Goal: Information Seeking & Learning: Learn about a topic

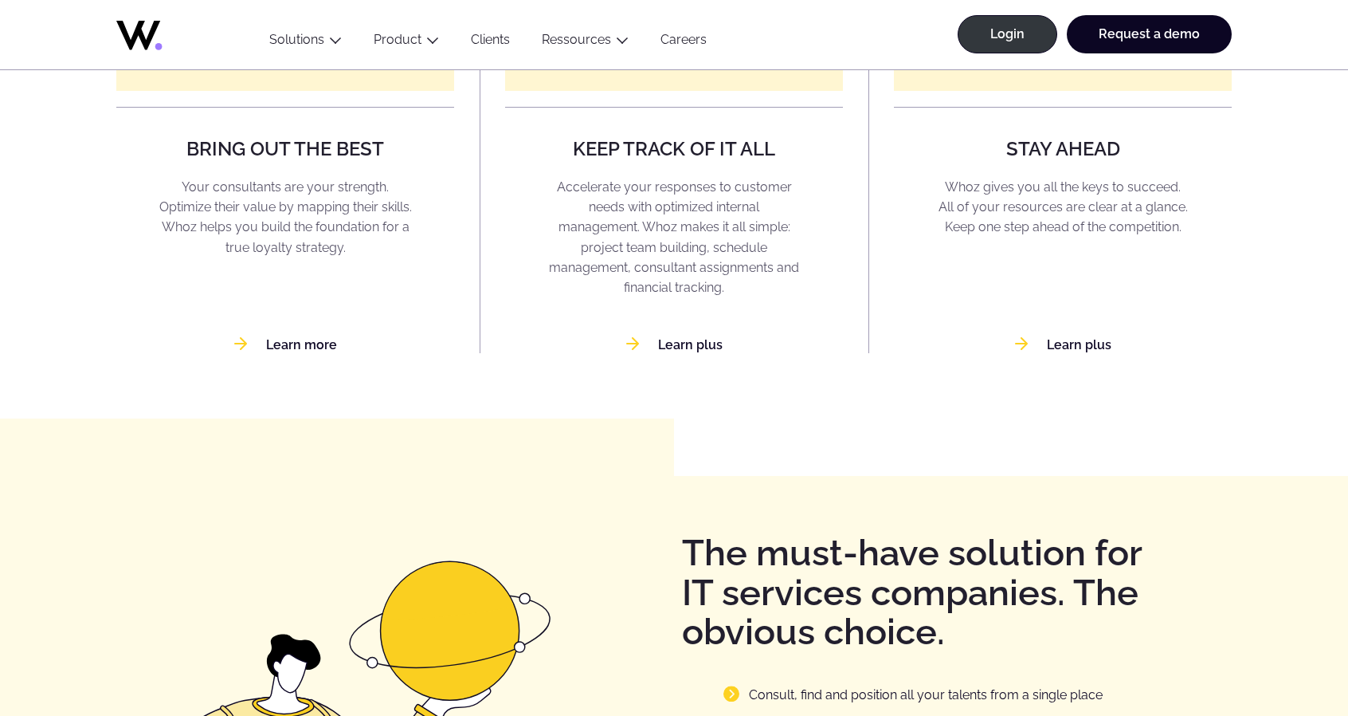
scroll to position [1629, 0]
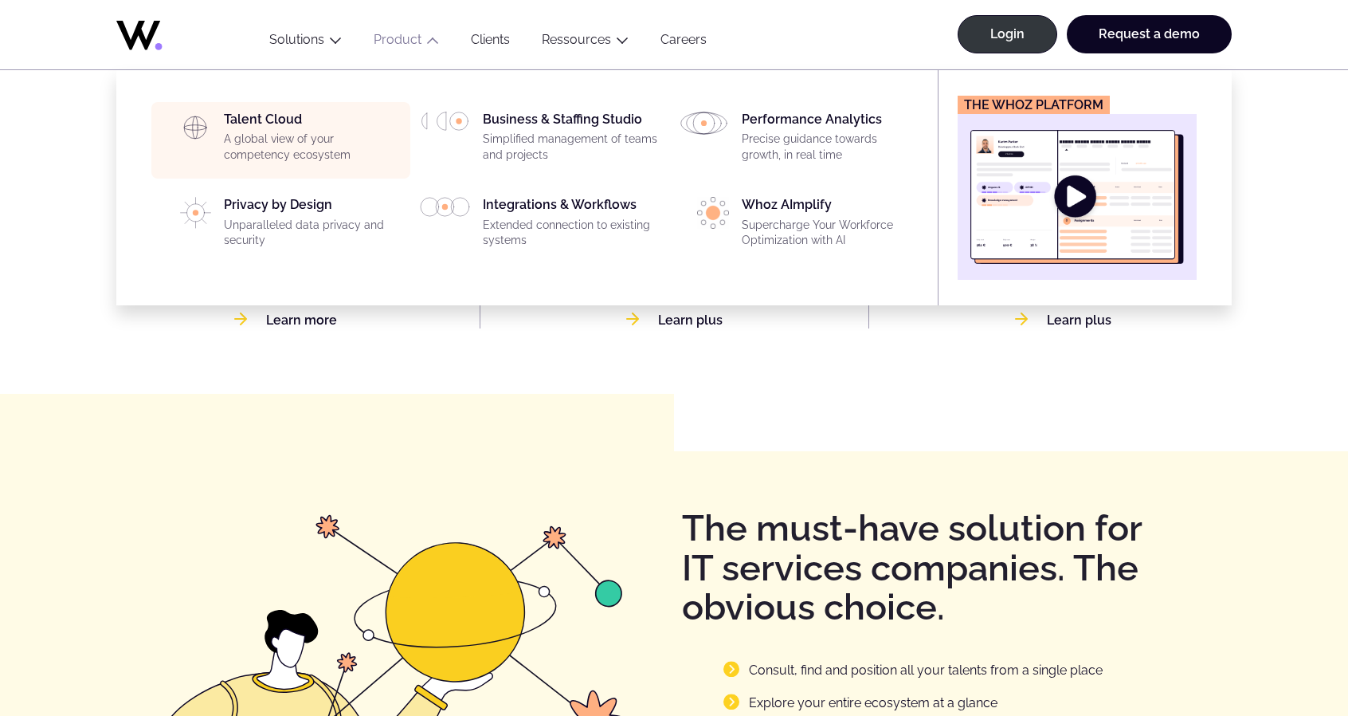
click at [300, 133] on p "A global view of your competency ecosystem" at bounding box center [312, 146] width 177 height 31
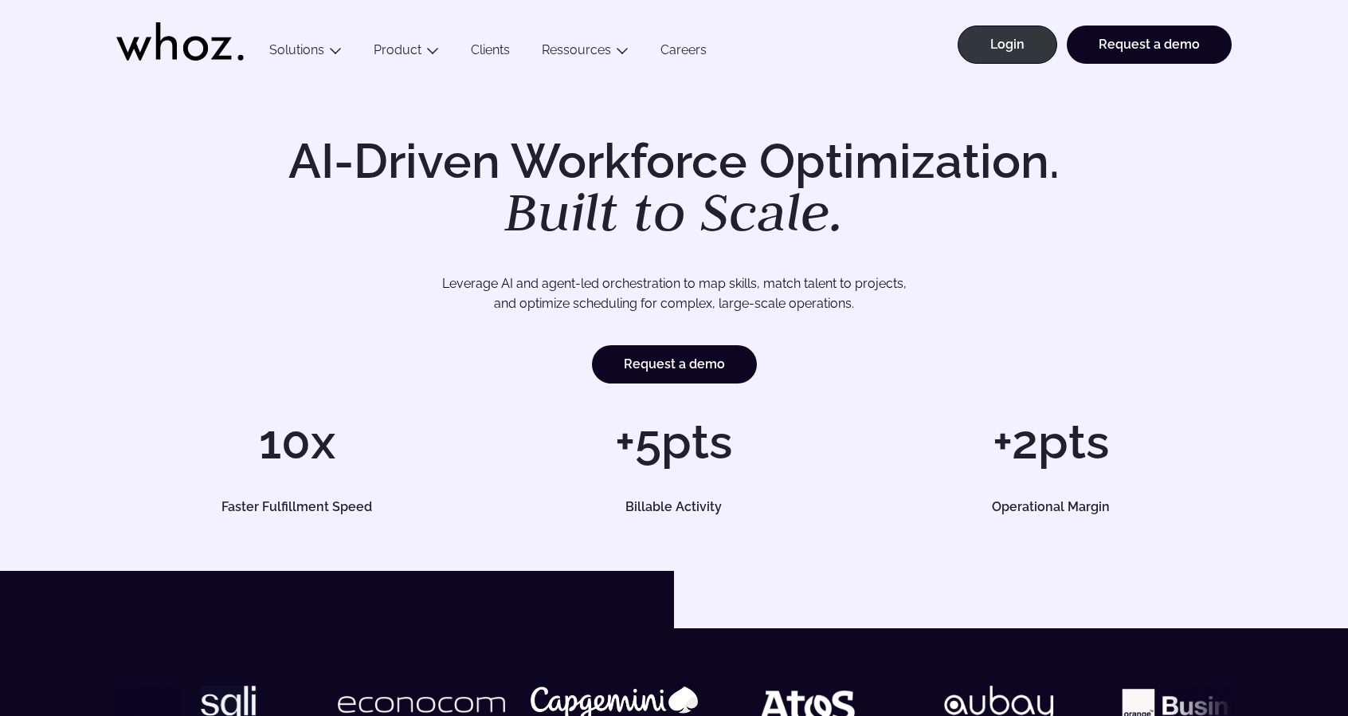
click at [472, 47] on link "Clients" at bounding box center [490, 53] width 71 height 22
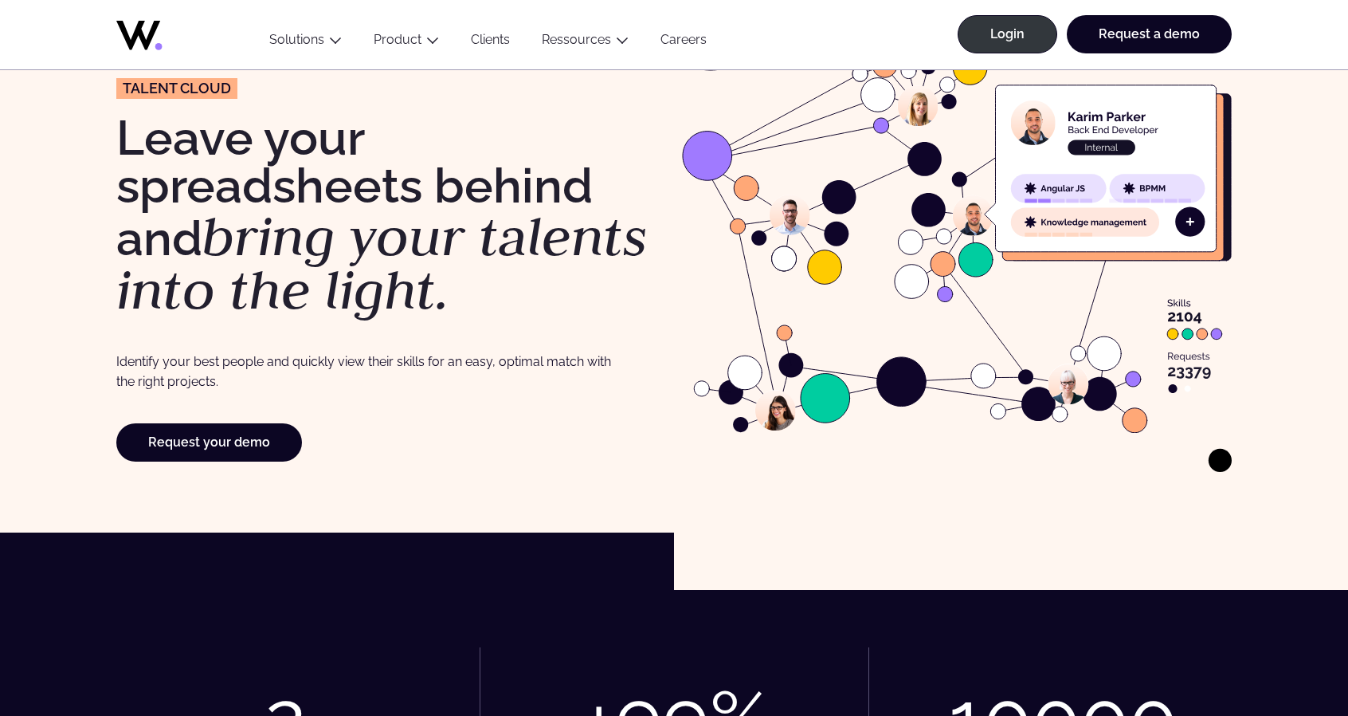
scroll to position [80, 0]
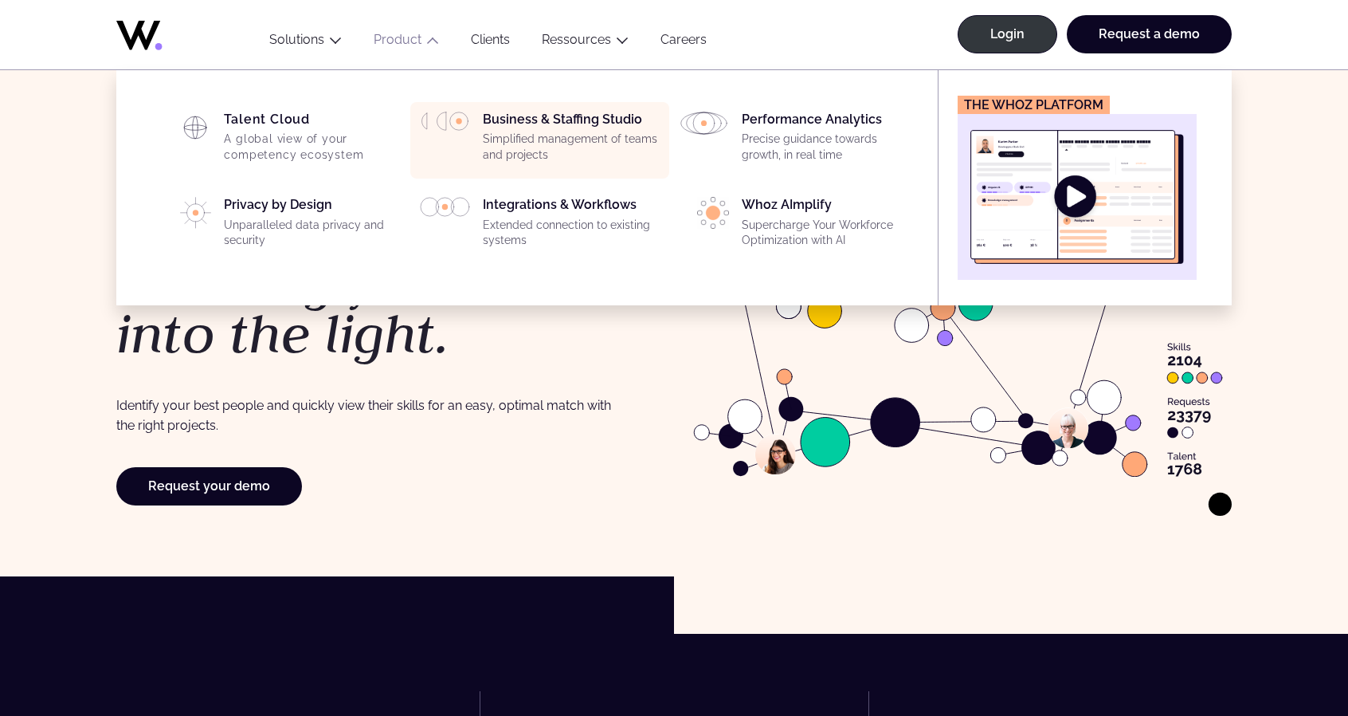
click at [544, 128] on div "Business & Staffing Studio Simplified management of teams and projects" at bounding box center [571, 140] width 177 height 57
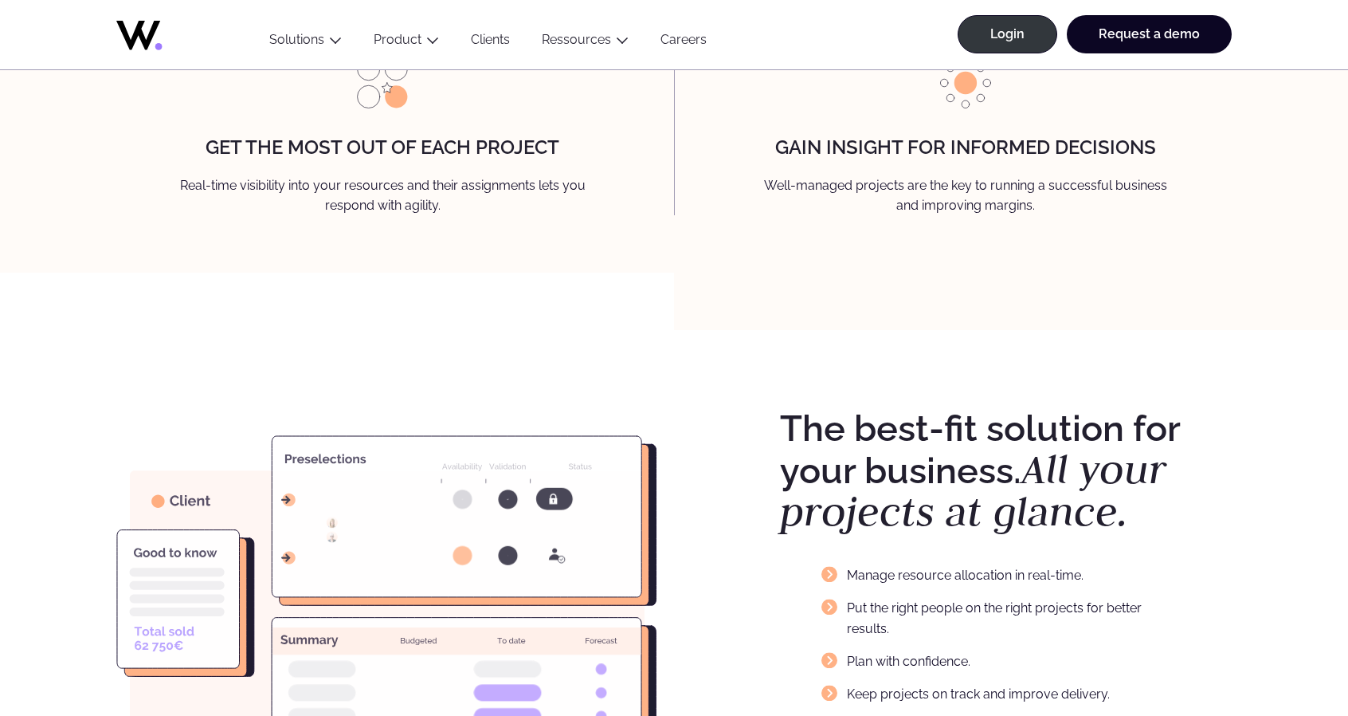
scroll to position [2550, 0]
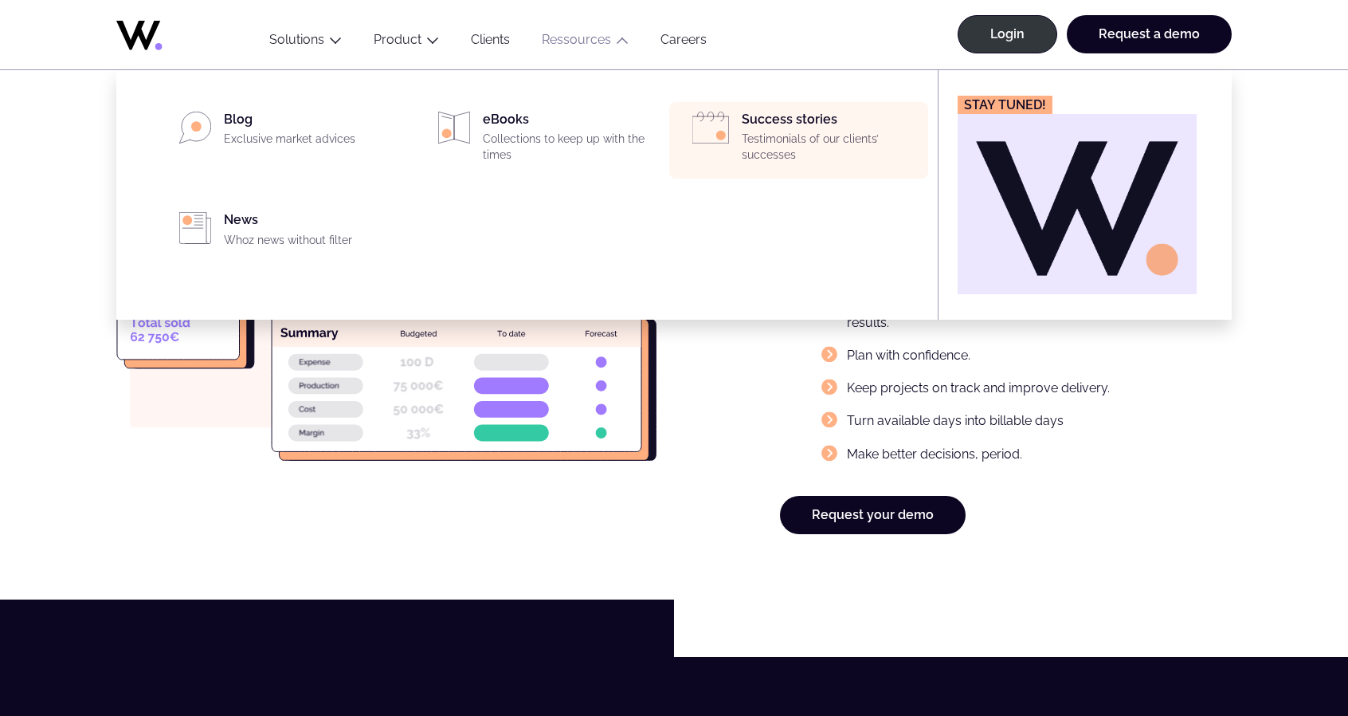
click at [727, 135] on img "Main" at bounding box center [711, 128] width 37 height 32
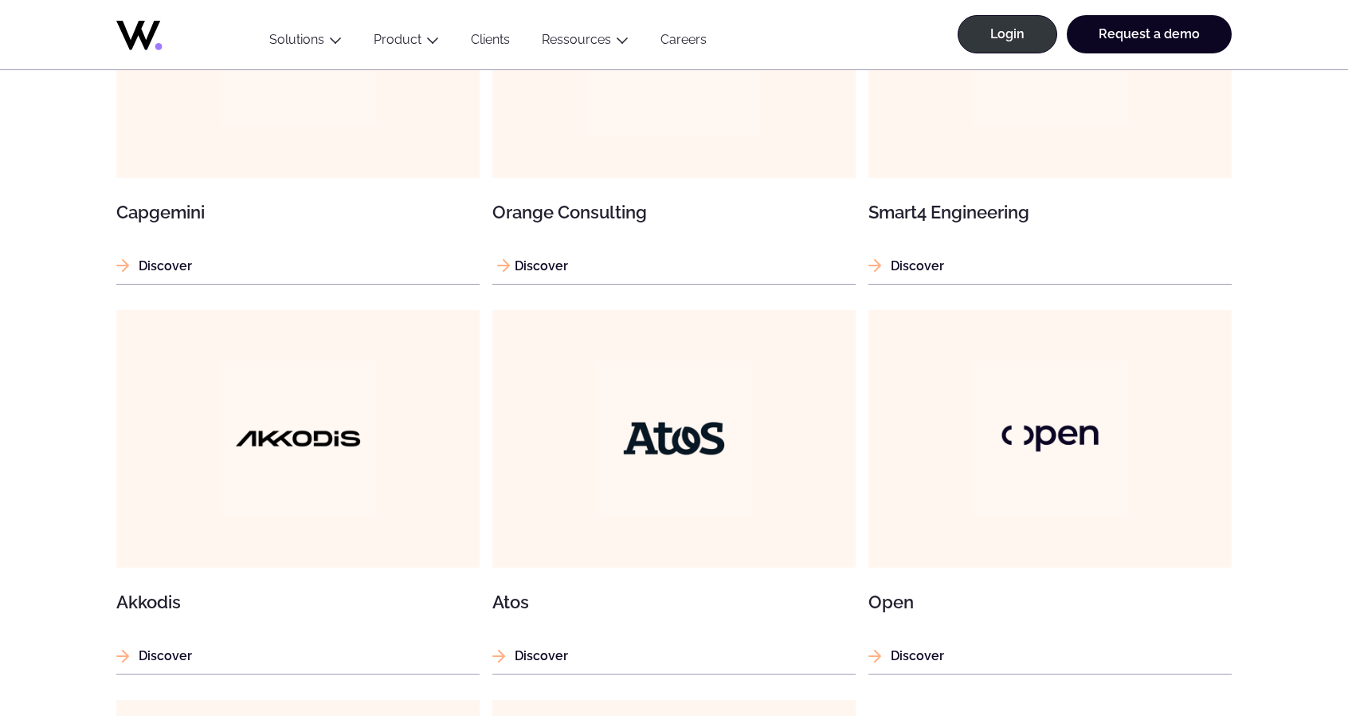
scroll to position [1195, 0]
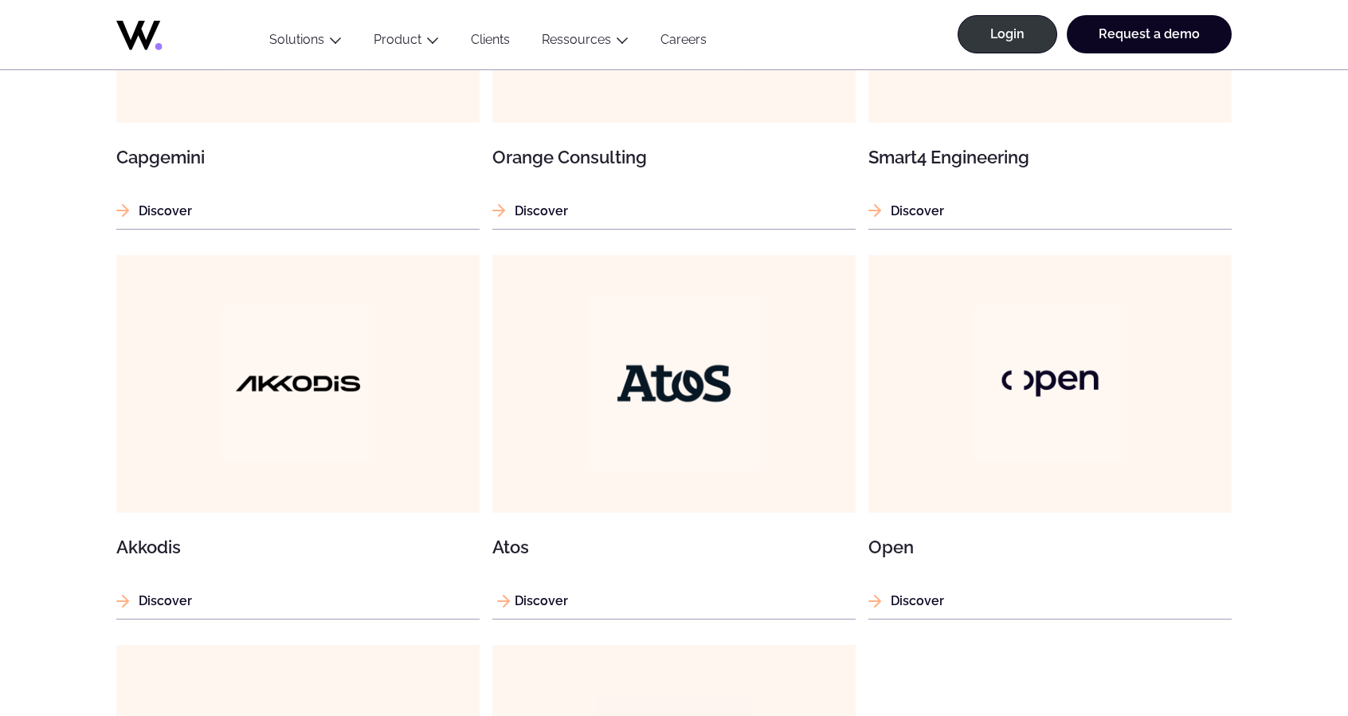
click at [602, 310] on img at bounding box center [674, 383] width 174 height 174
click at [995, 379] on img at bounding box center [1051, 383] width 174 height 174
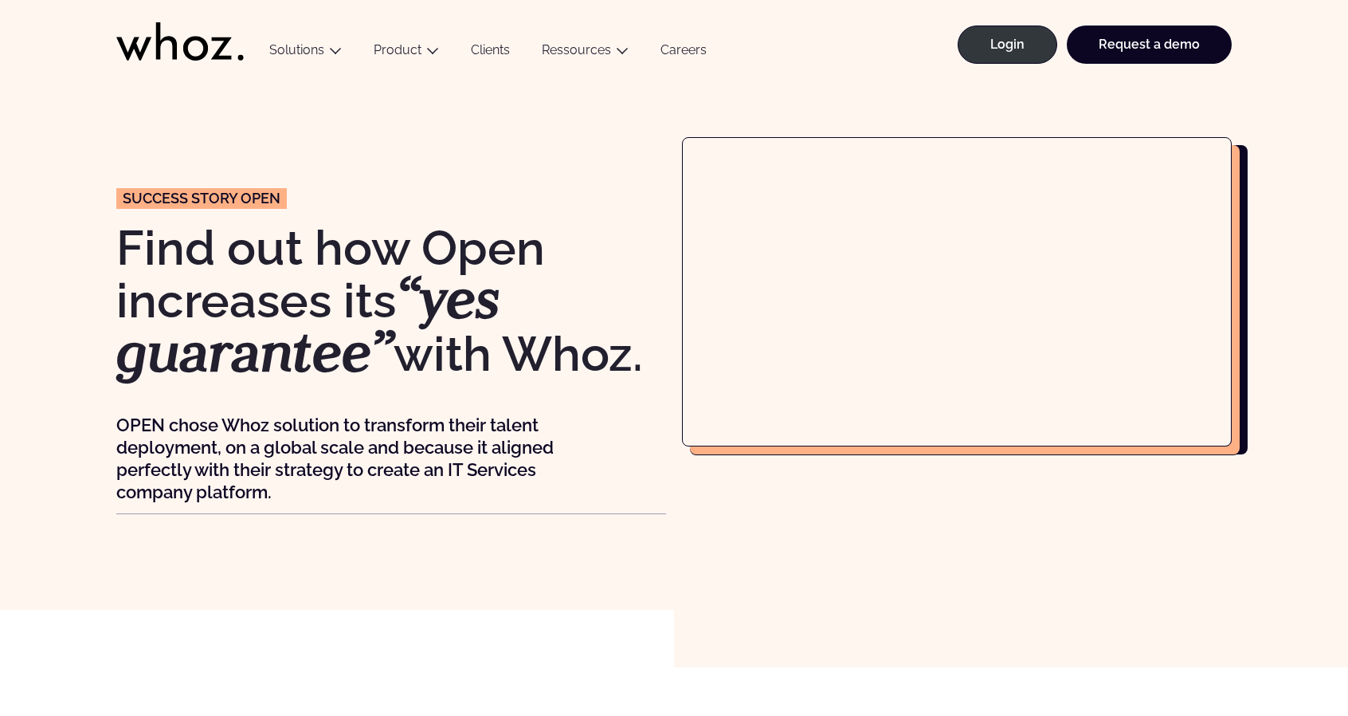
click at [590, 261] on h1 "Find out how Open increases its “yes guarantee” with Whoz." at bounding box center [391, 301] width 550 height 155
click at [93, 249] on div "Success story Open Find out how Open increases its “yes guarantee” with Whoz. O…" at bounding box center [674, 344] width 1285 height 415
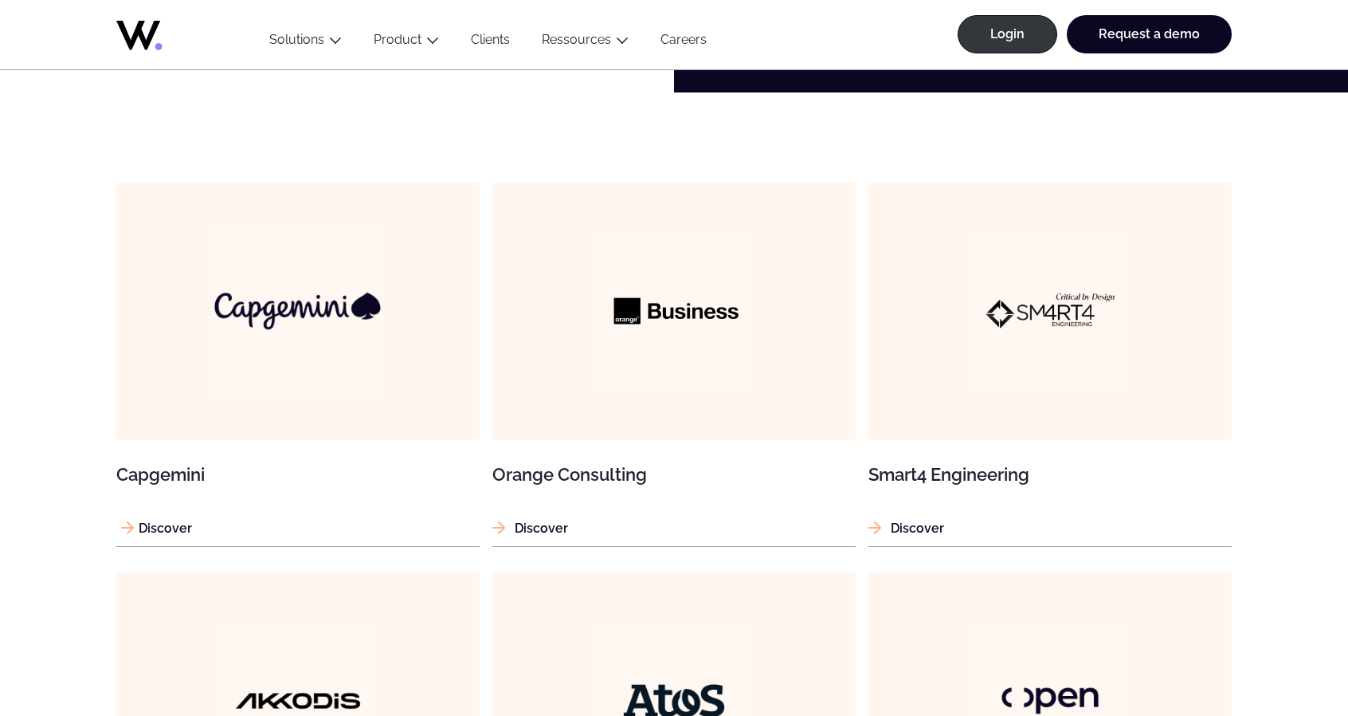
scroll to position [877, 0]
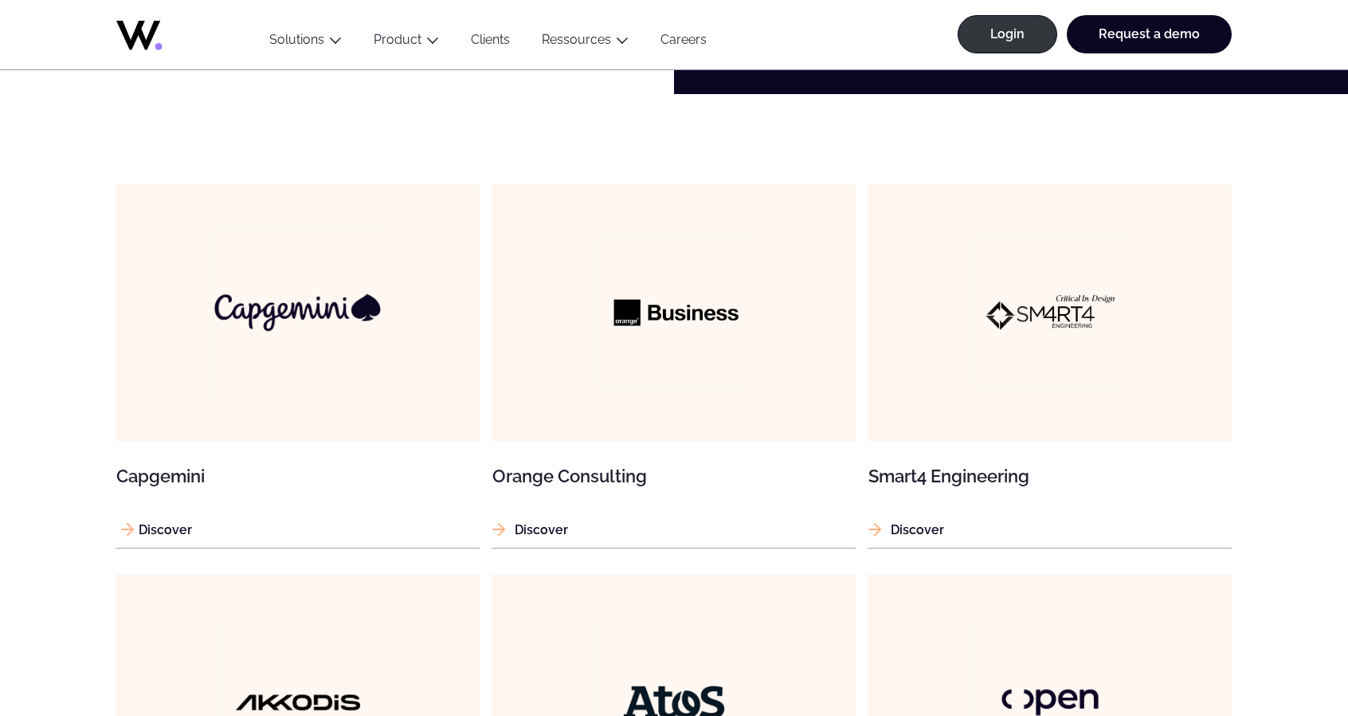
click at [337, 309] on img at bounding box center [298, 313] width 174 height 174
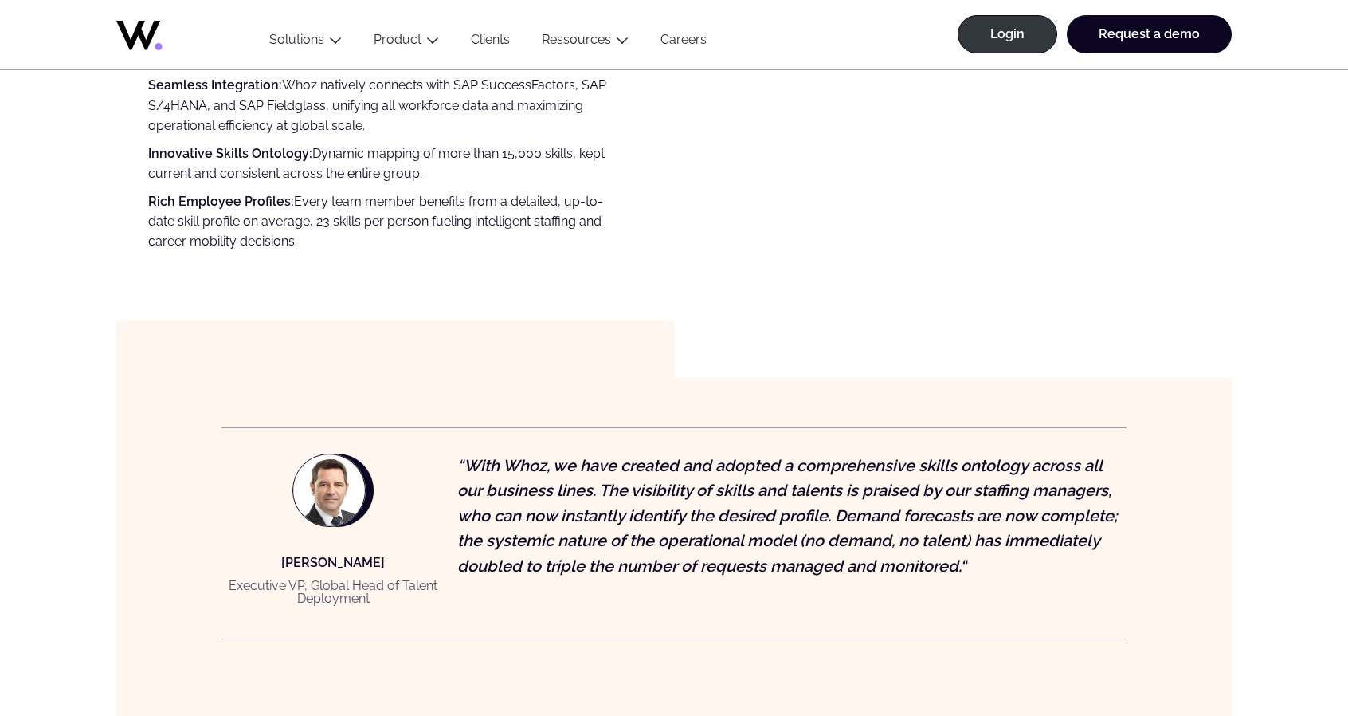
scroll to position [1195, 0]
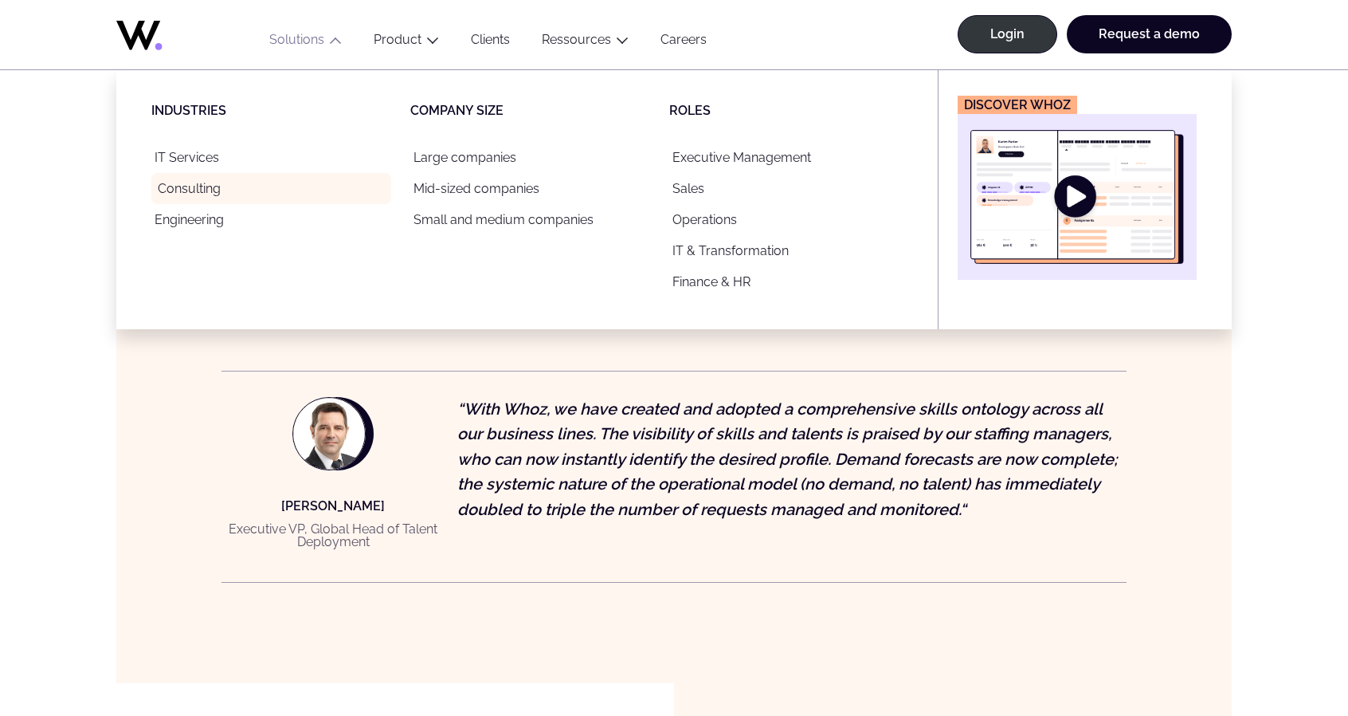
click at [208, 194] on link "Consulting" at bounding box center [271, 188] width 240 height 31
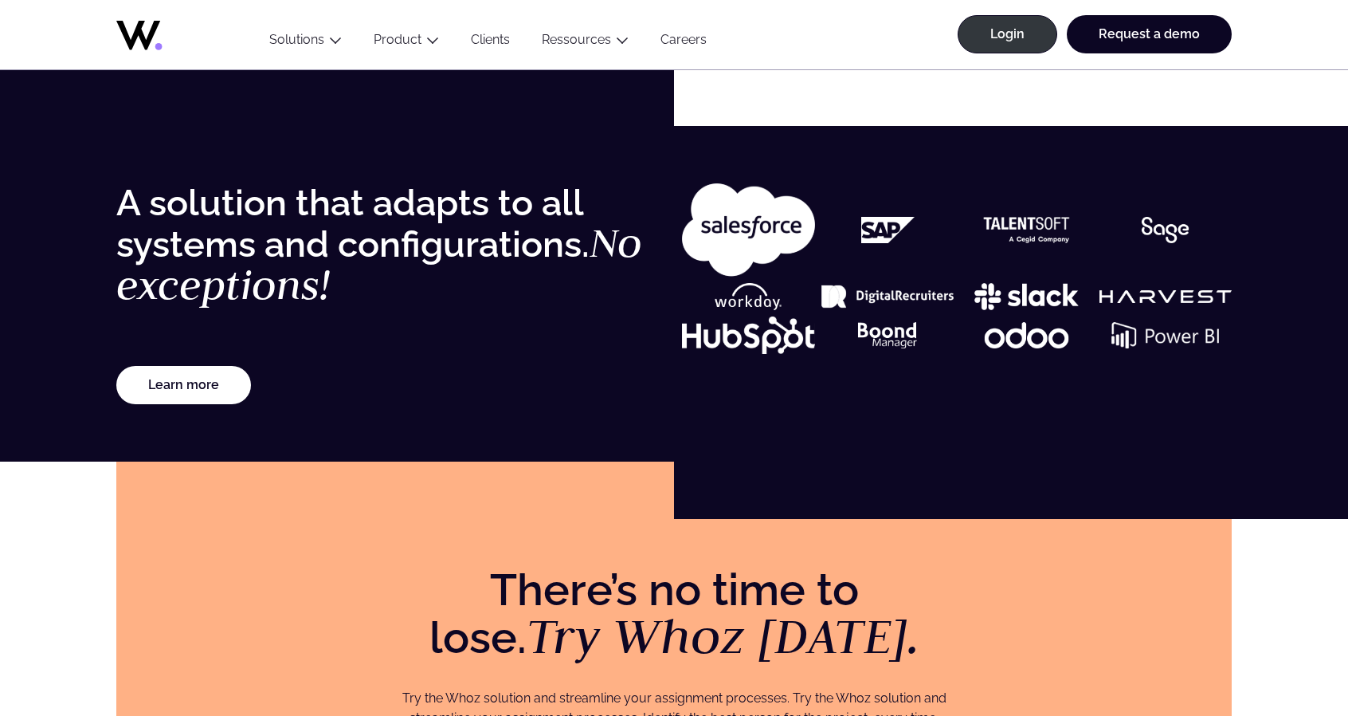
scroll to position [2869, 0]
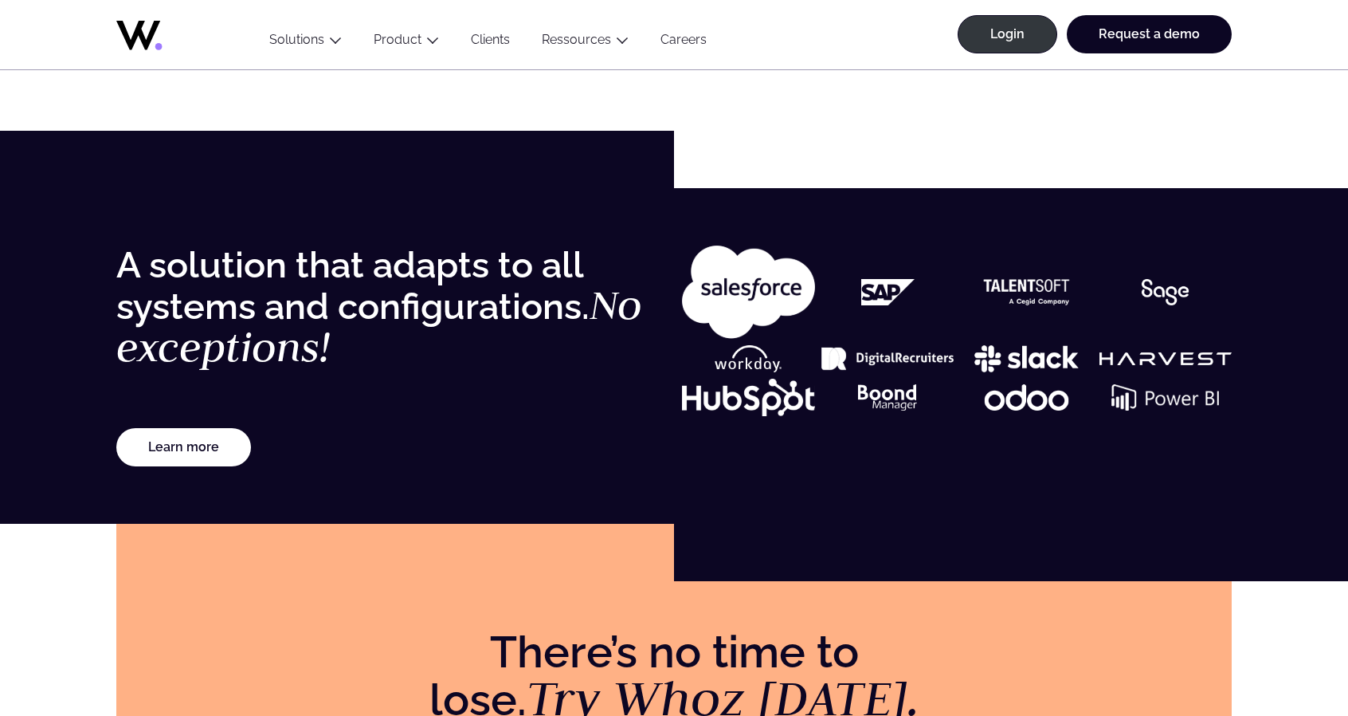
click at [882, 399] on img at bounding box center [888, 397] width 133 height 26
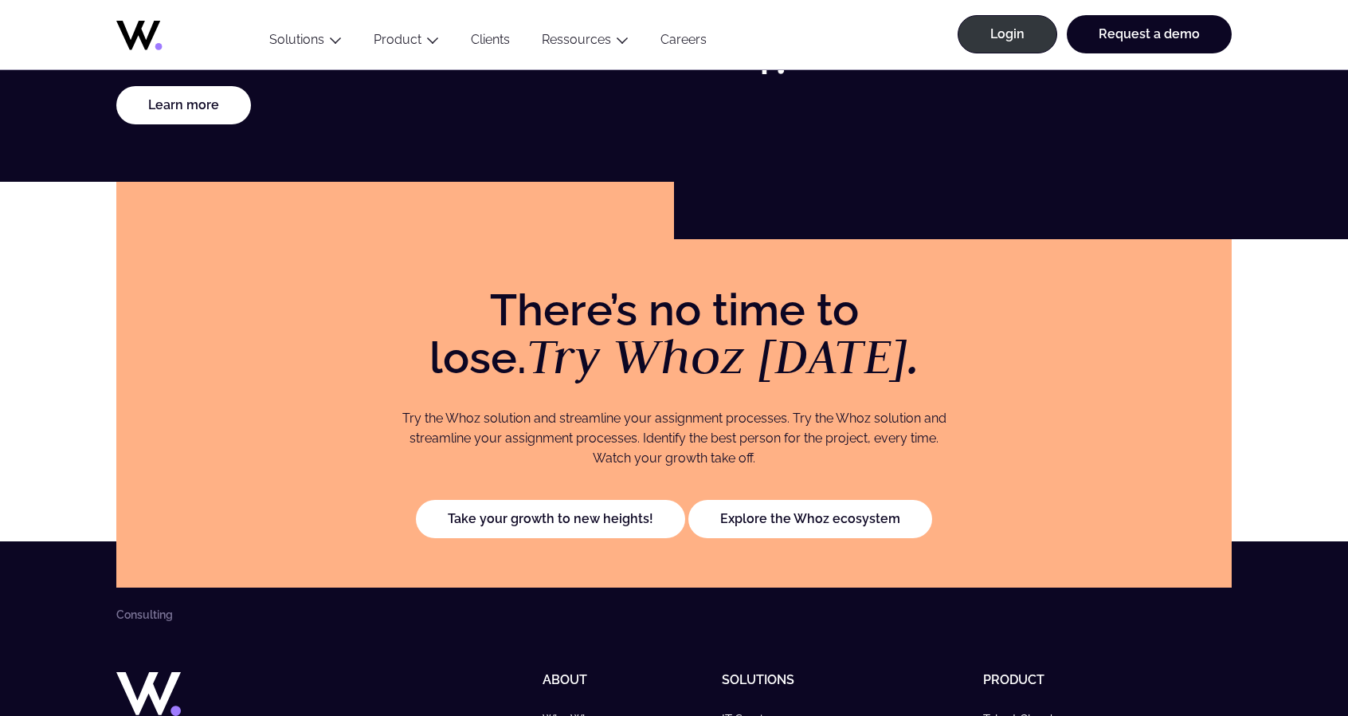
scroll to position [3152, 0]
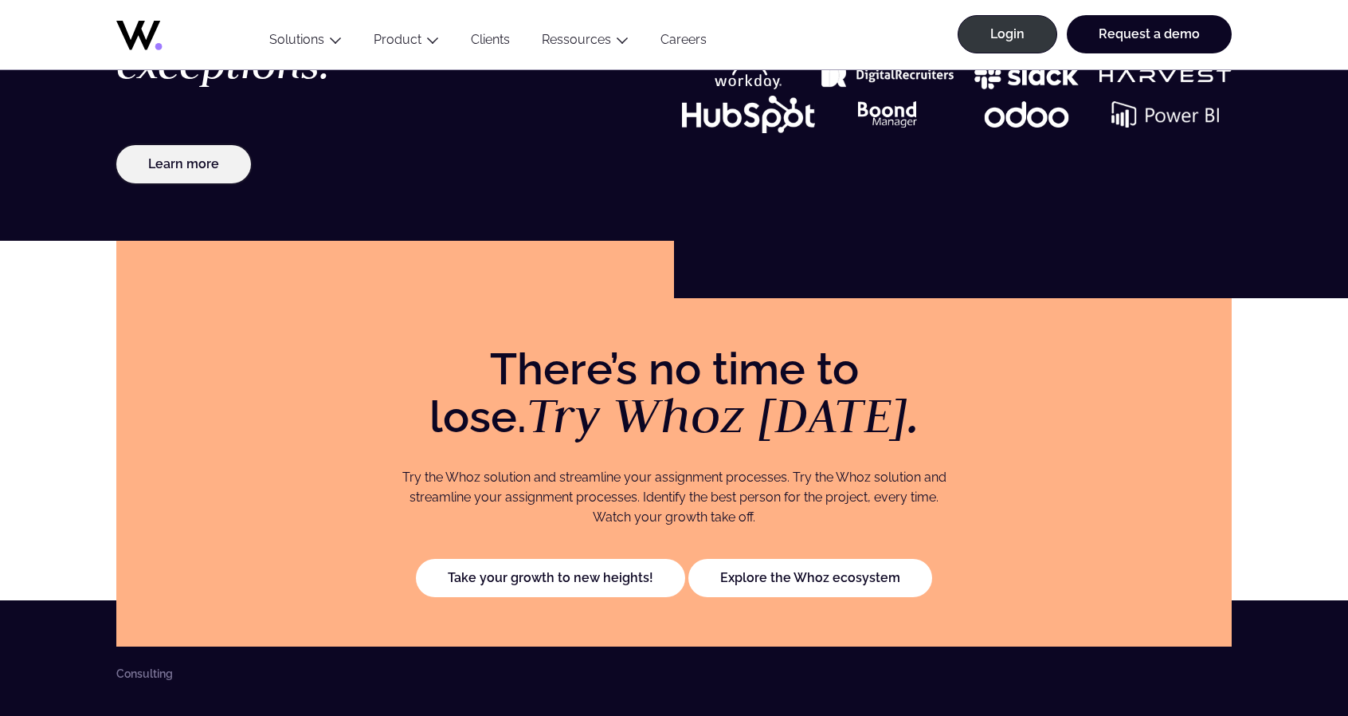
click at [194, 154] on link "Learn more" at bounding box center [183, 164] width 135 height 38
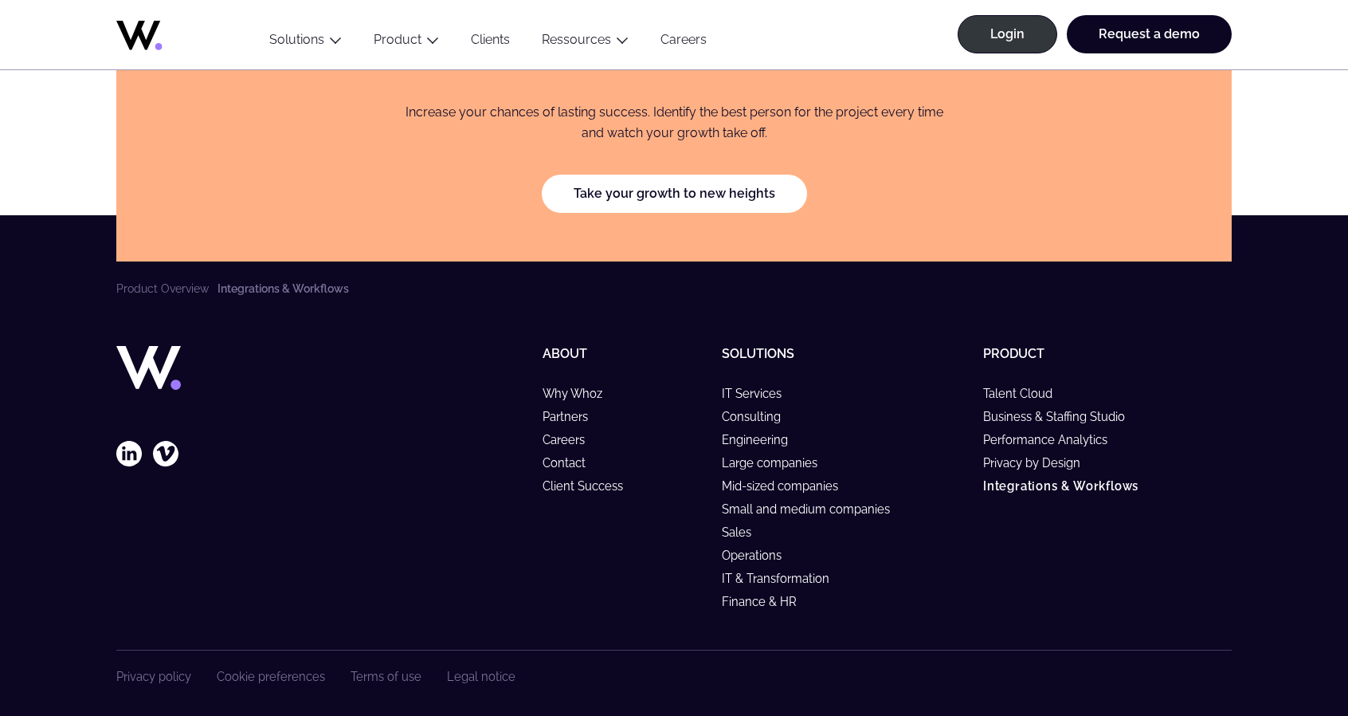
scroll to position [4491, 0]
